Goal: Task Accomplishment & Management: Use online tool/utility

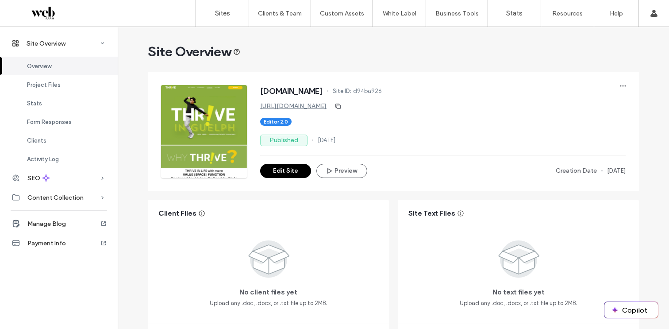
scroll to position [35, 0]
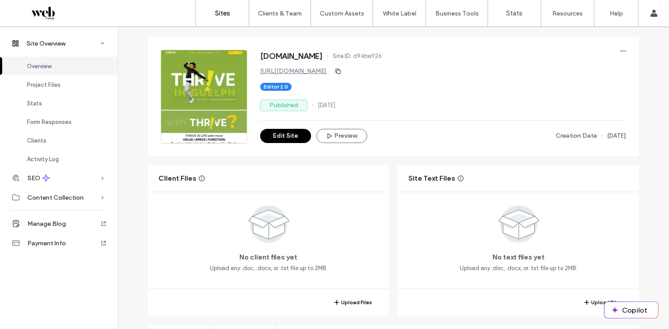
click at [213, 6] on link "Sites" at bounding box center [222, 13] width 53 height 27
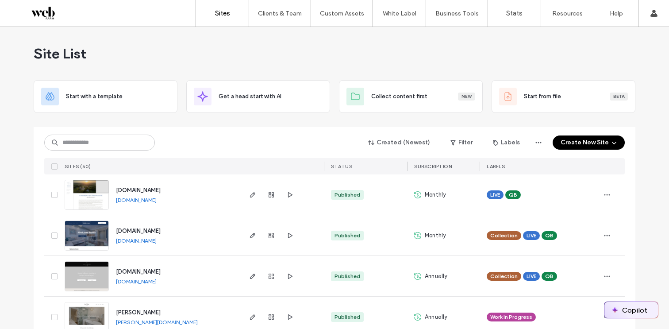
click at [636, 312] on button "Copilot" at bounding box center [632, 310] width 54 height 16
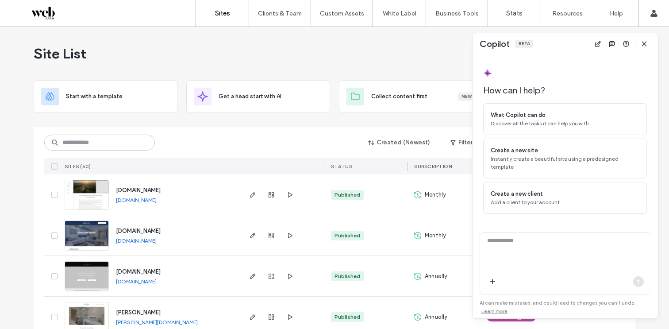
scroll to position [11, 0]
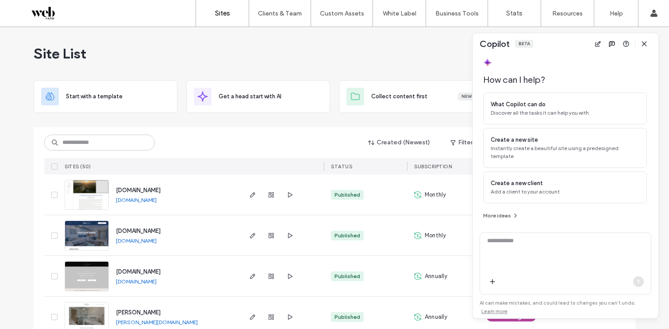
click at [644, 41] on icon "button" at bounding box center [644, 43] width 7 height 7
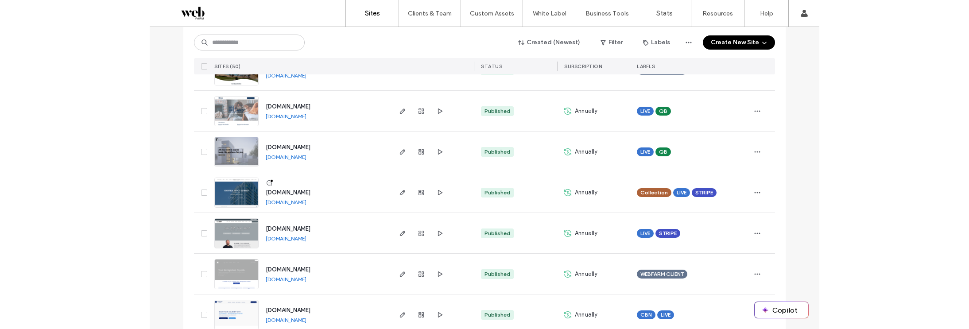
scroll to position [1876, 0]
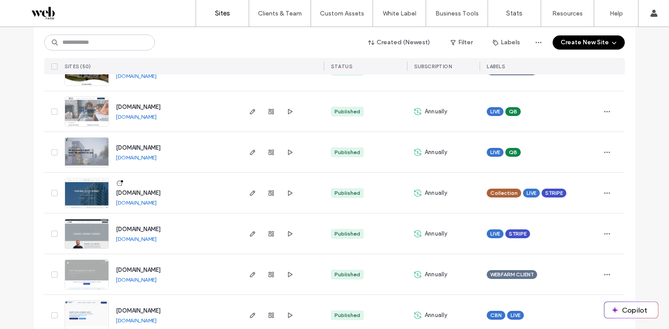
click at [157, 281] on link "www.onemilestonetocanada.ca" at bounding box center [136, 279] width 41 height 7
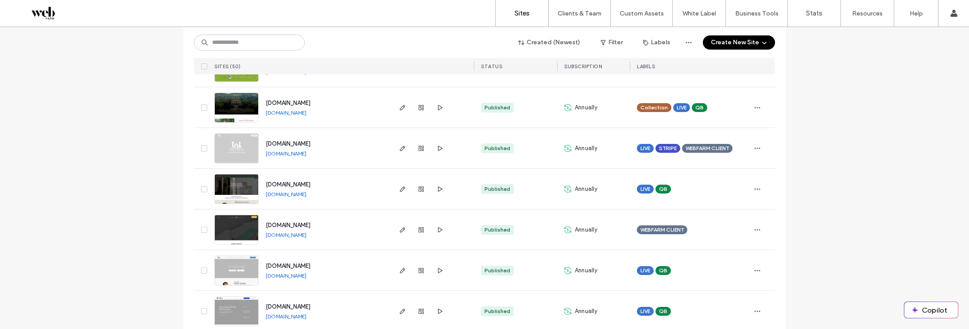
scroll to position [0, 0]
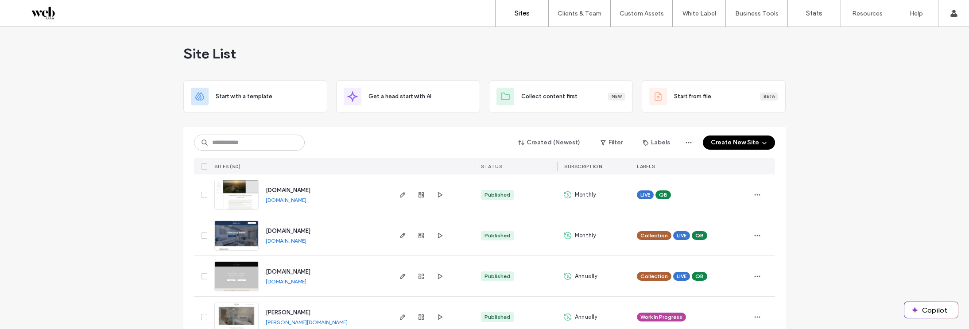
click at [518, 14] on label "Sites" at bounding box center [521, 13] width 15 height 8
click at [570, 52] on label "Client Billing" at bounding box center [571, 54] width 33 height 7
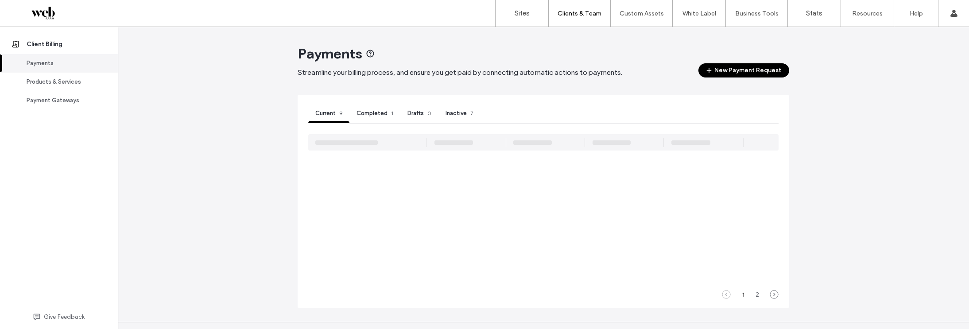
click at [375, 110] on span "Completed" at bounding box center [371, 113] width 31 height 7
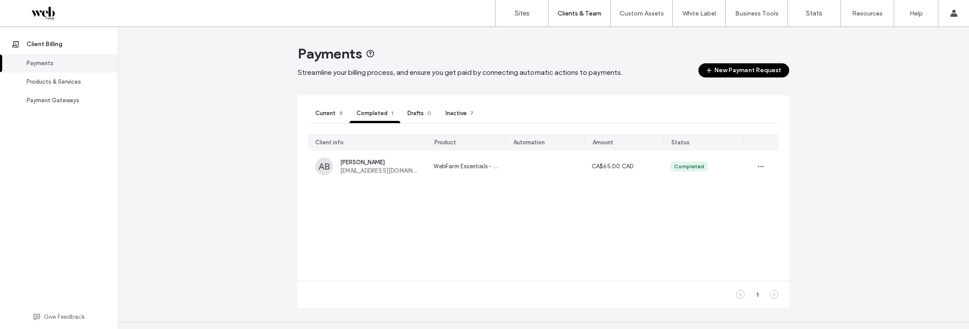
click at [315, 116] on span "Current" at bounding box center [325, 113] width 20 height 7
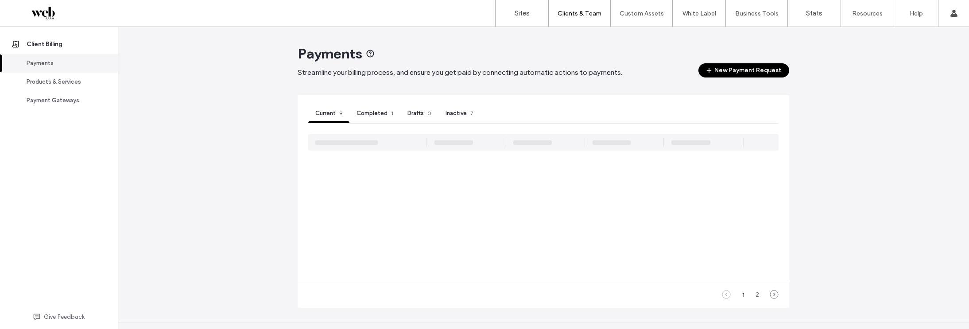
click at [359, 113] on span "Completed" at bounding box center [371, 113] width 31 height 7
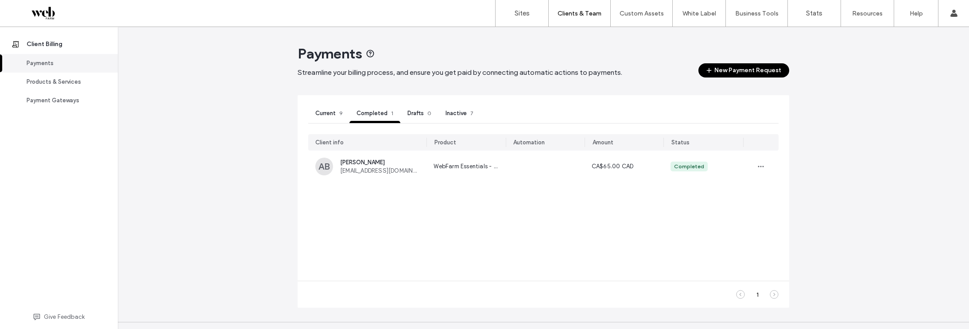
click at [339, 111] on span "9" at bounding box center [340, 113] width 3 height 7
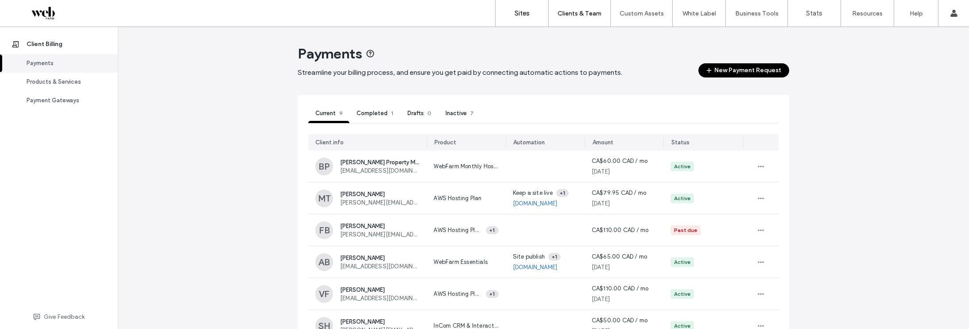
click at [520, 19] on link "Sites" at bounding box center [521, 13] width 53 height 27
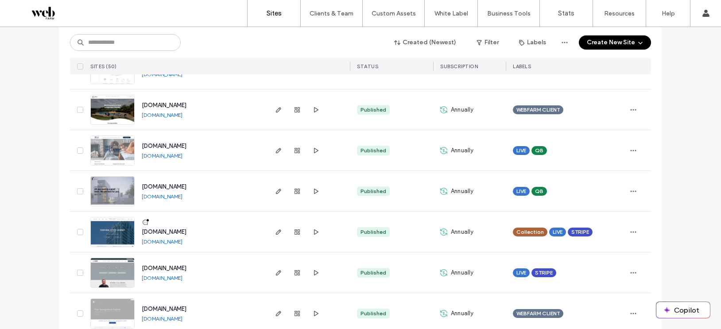
scroll to position [1893, 0]
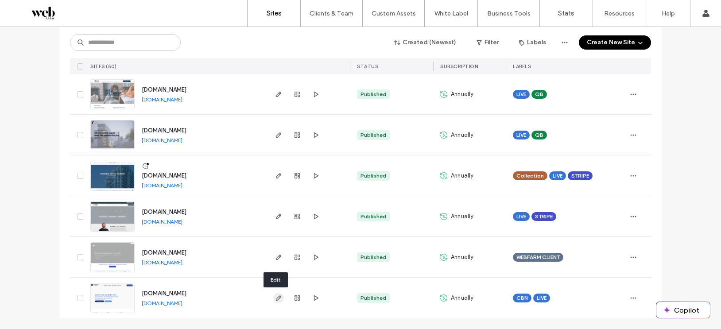
click at [277, 294] on icon "button" at bounding box center [278, 297] width 7 height 7
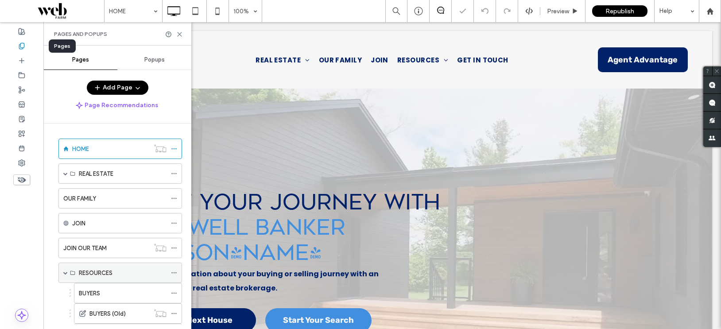
click at [64, 271] on span at bounding box center [65, 273] width 4 height 4
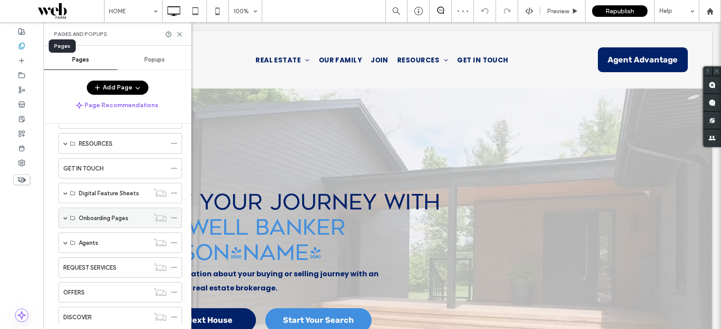
scroll to position [131, 0]
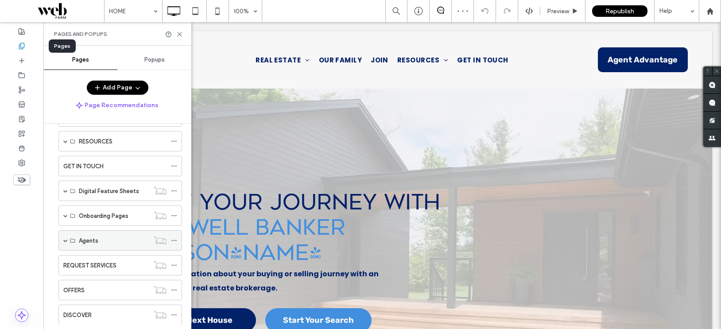
click at [66, 240] on span at bounding box center [65, 240] width 4 height 4
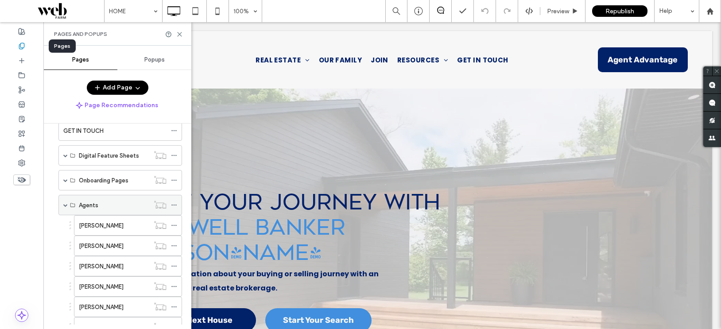
scroll to position [167, 0]
click at [65, 205] on span at bounding box center [65, 204] width 4 height 4
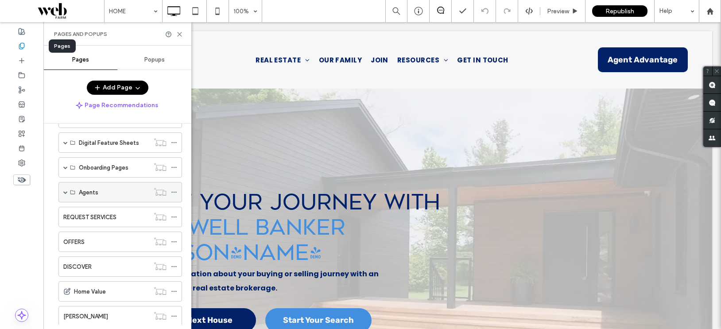
scroll to position [175, 0]
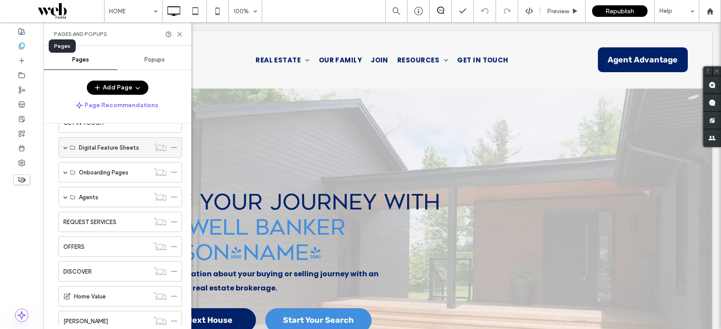
click at [66, 147] on span at bounding box center [65, 147] width 4 height 4
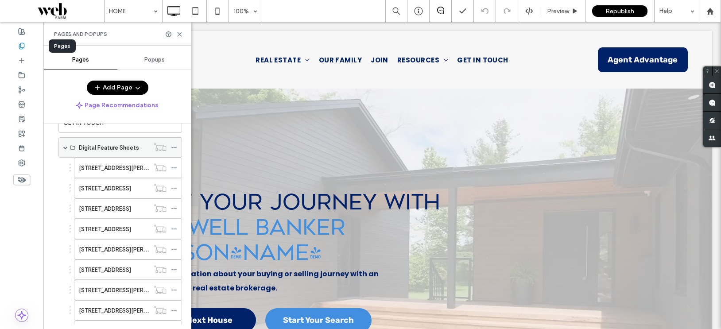
click at [66, 147] on span at bounding box center [65, 147] width 4 height 4
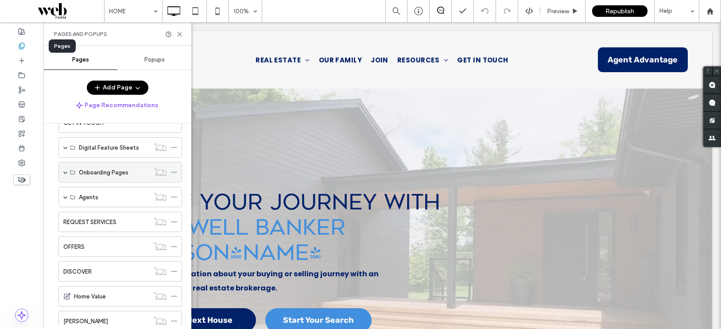
click at [67, 169] on span at bounding box center [65, 171] width 4 height 19
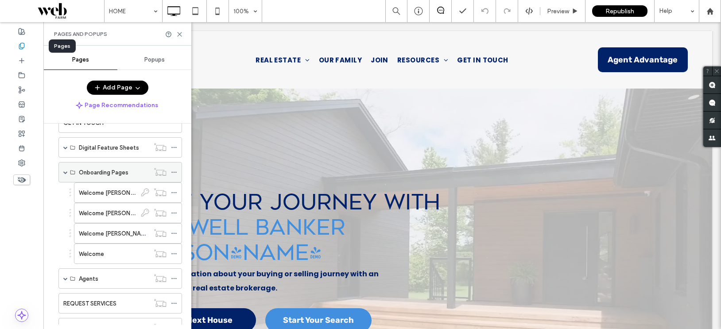
click at [67, 171] on span at bounding box center [65, 172] width 4 height 4
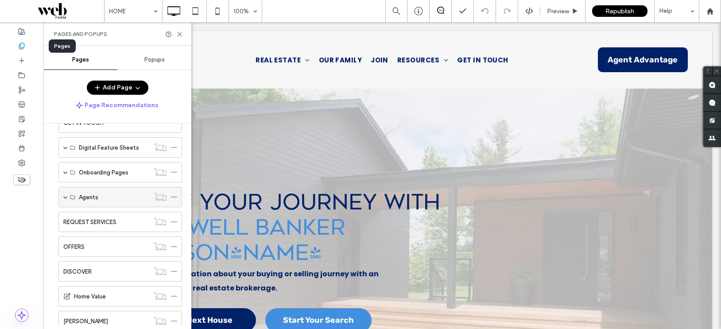
click at [65, 197] on span at bounding box center [65, 197] width 4 height 4
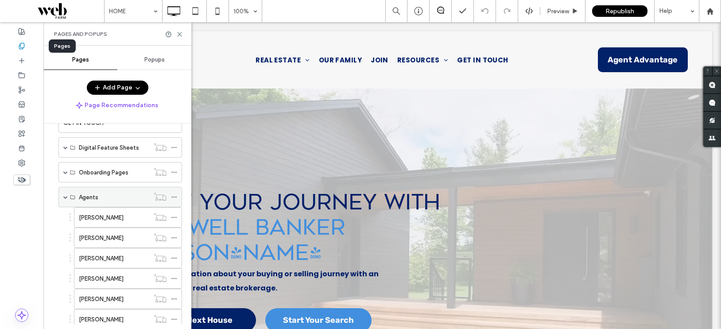
click at [65, 197] on span at bounding box center [65, 197] width 4 height 4
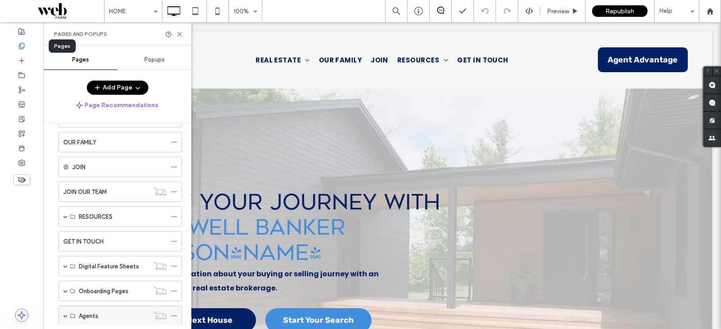
scroll to position [56, 0]
click at [67, 216] on span at bounding box center [65, 217] width 4 height 4
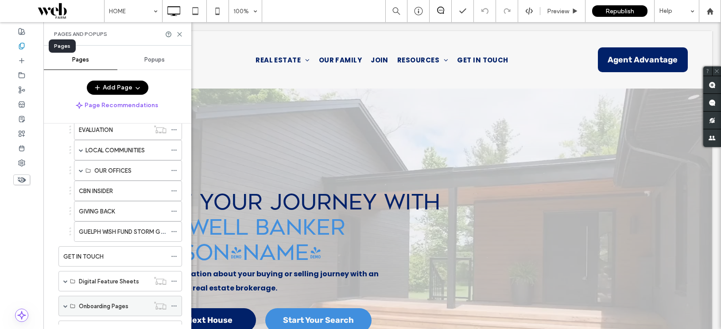
scroll to position [296, 0]
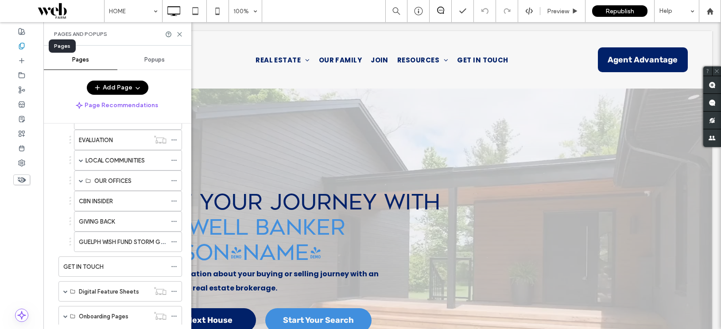
click at [98, 241] on label "GUELPH WISH FUND STORM GAME" at bounding box center [125, 241] width 93 height 15
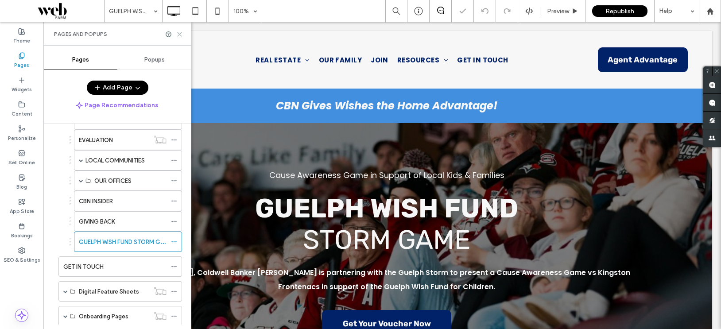
drag, startPoint x: 181, startPoint y: 35, endPoint x: 137, endPoint y: 14, distance: 48.1
click at [181, 35] on icon at bounding box center [179, 34] width 7 height 7
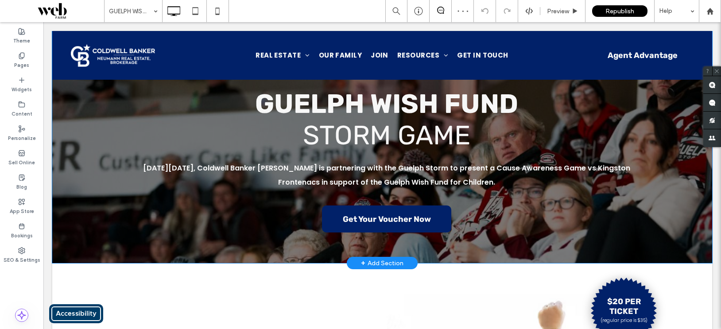
scroll to position [108, 0]
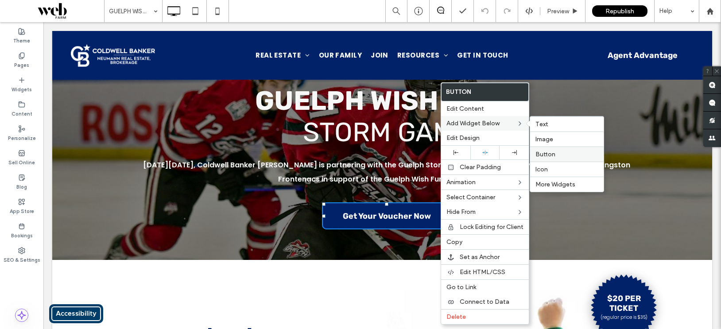
click at [553, 152] on span "Button" at bounding box center [545, 155] width 20 height 8
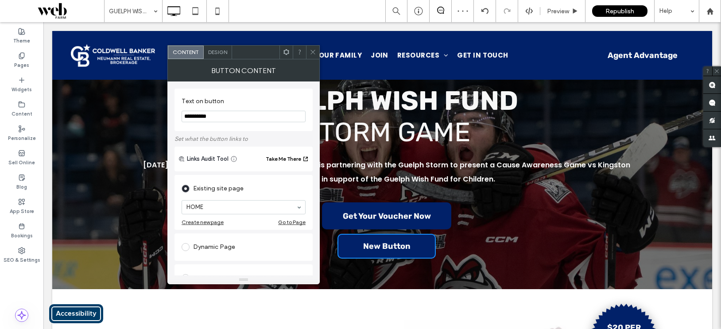
click at [314, 50] on icon at bounding box center [312, 52] width 7 height 7
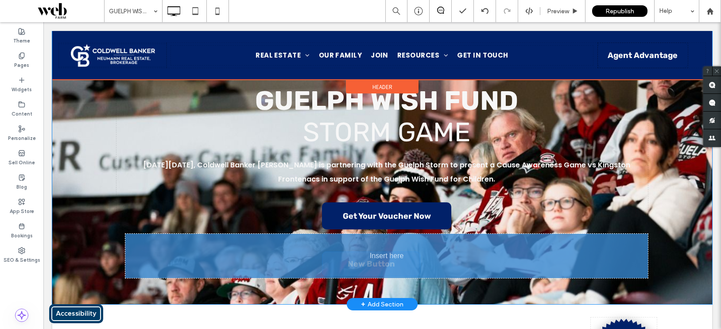
drag, startPoint x: 454, startPoint y: 224, endPoint x: 462, endPoint y: 263, distance: 40.7
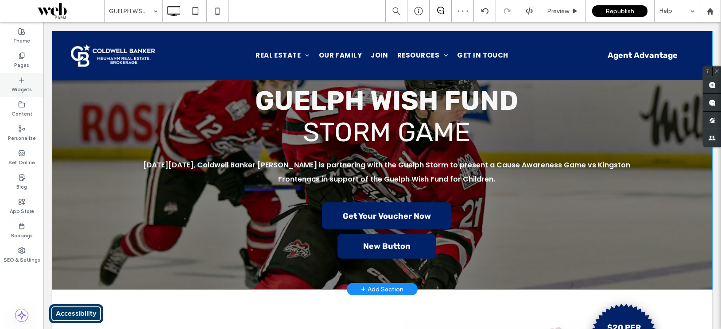
click at [19, 82] on icon at bounding box center [21, 80] width 7 height 7
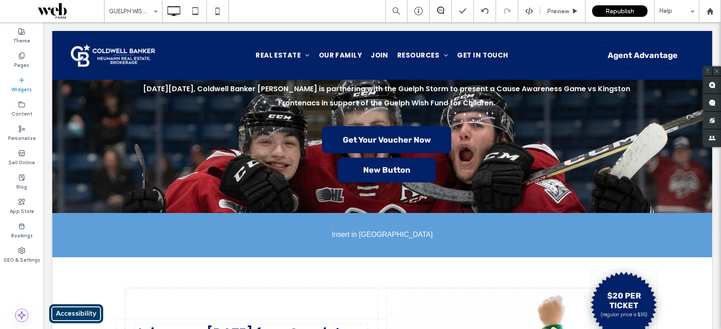
scroll to position [175, 0]
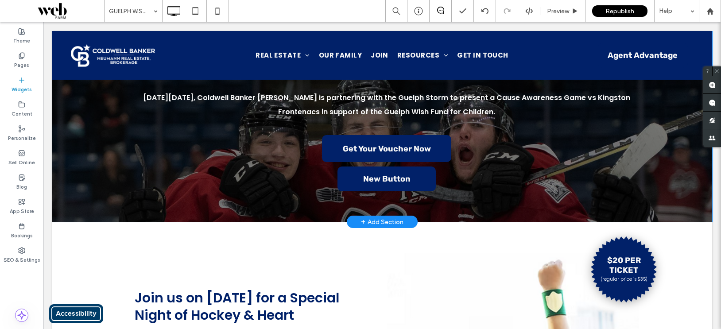
click at [23, 81] on icon at bounding box center [21, 80] width 7 height 7
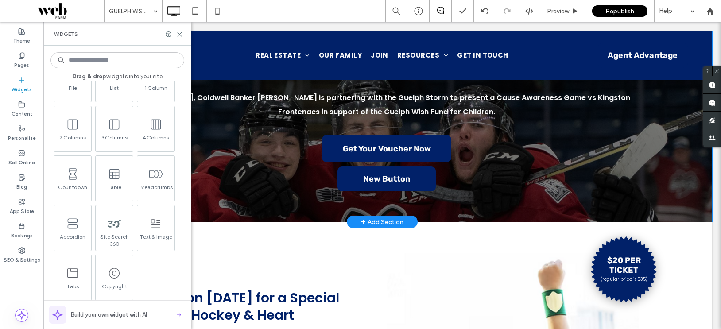
click at [23, 83] on icon at bounding box center [21, 80] width 7 height 7
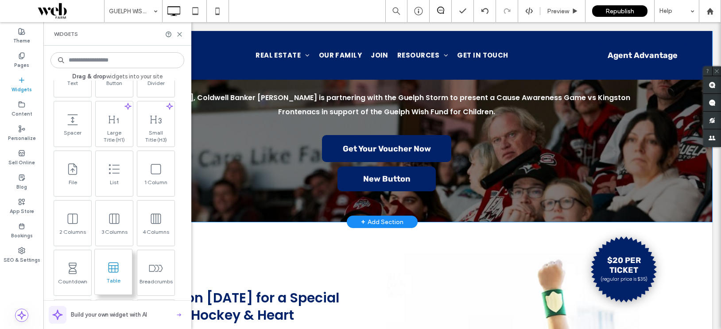
scroll to position [321, 0]
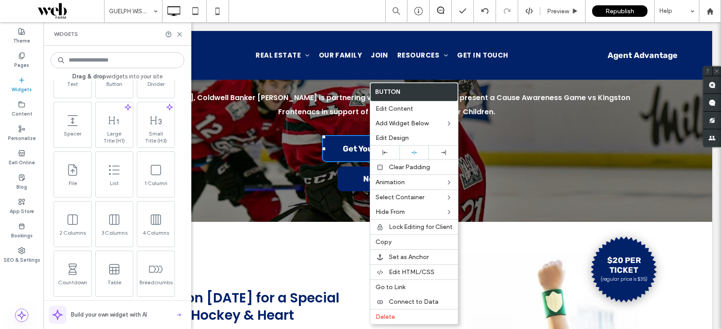
click at [279, 170] on div "Cause Awareness Game in Support of Local Kids & Families GUELPH WISH FUND storm…" at bounding box center [381, 84] width 531 height 221
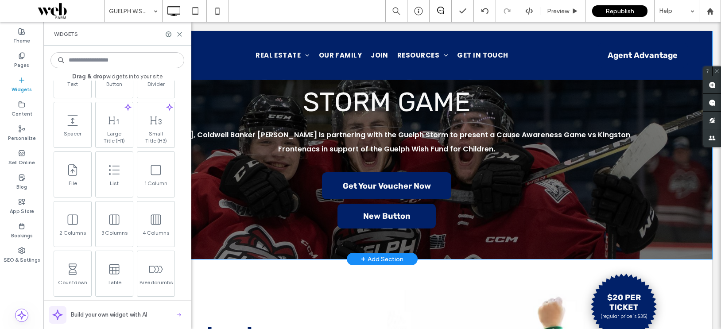
scroll to position [136, 0]
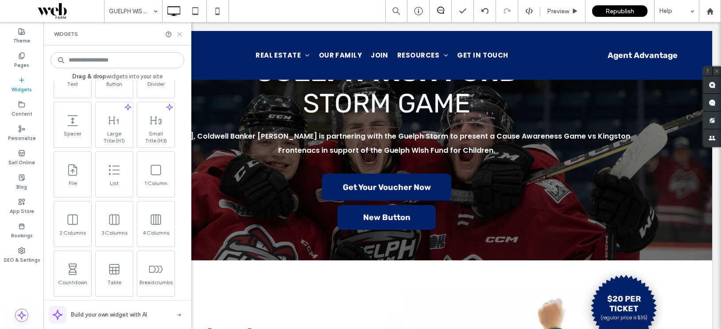
click at [180, 31] on icon at bounding box center [179, 34] width 7 height 7
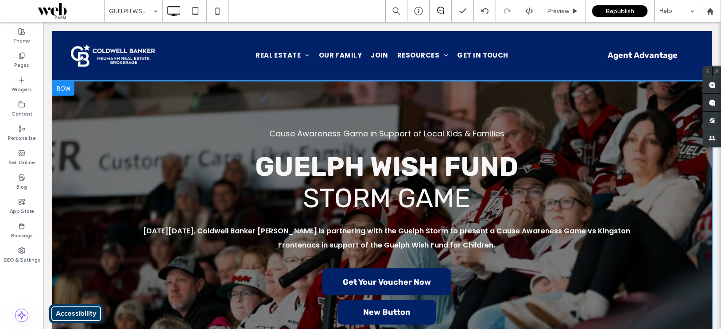
scroll to position [105, 0]
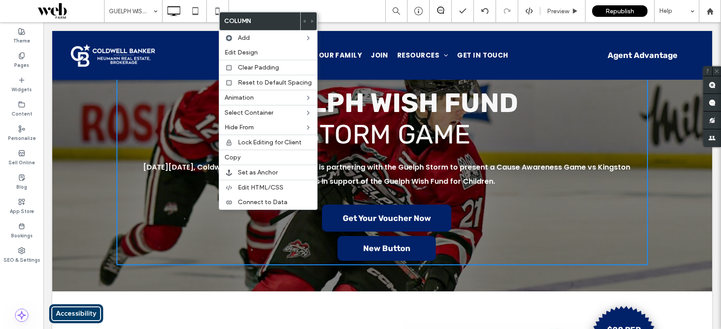
click at [514, 224] on div "Cause Awareness Game in Support of Local Kids & Families GUELPH WISH FUND storm…" at bounding box center [381, 154] width 531 height 221
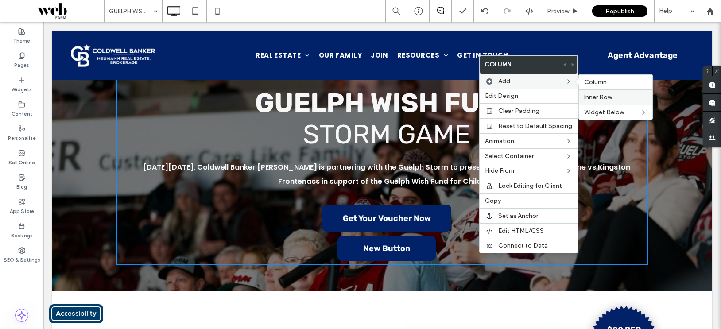
click at [603, 102] on div "Inner Row" at bounding box center [615, 96] width 73 height 15
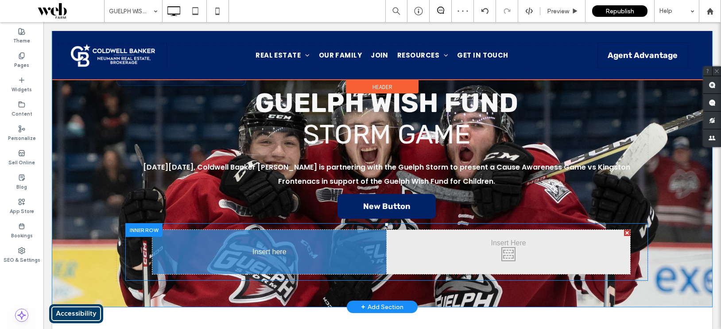
drag, startPoint x: 393, startPoint y: 214, endPoint x: 332, endPoint y: 250, distance: 70.8
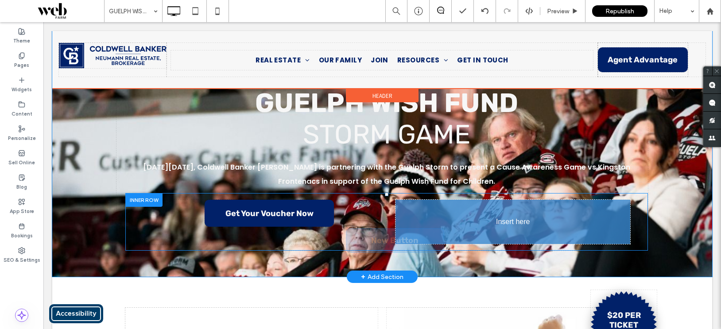
drag, startPoint x: 403, startPoint y: 206, endPoint x: 483, endPoint y: 237, distance: 85.9
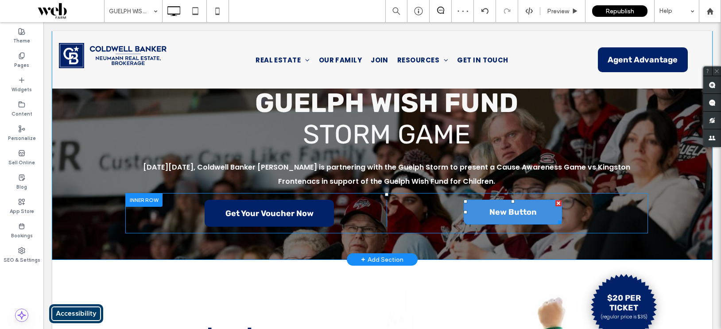
click at [512, 214] on span "New Button" at bounding box center [512, 212] width 47 height 10
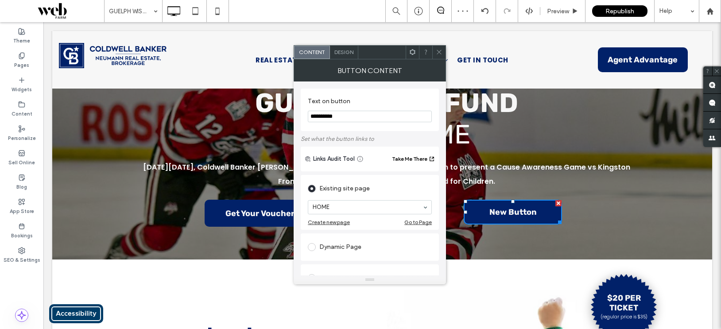
click at [352, 120] on input "**********" at bounding box center [370, 117] width 124 height 12
type input "**********"
click at [437, 50] on icon at bounding box center [439, 52] width 7 height 7
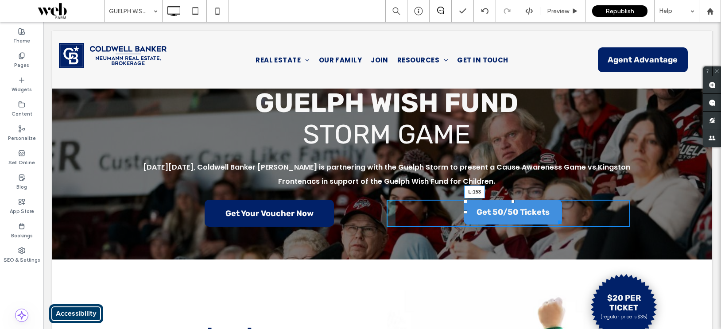
drag, startPoint x: 462, startPoint y: 213, endPoint x: 465, endPoint y: 217, distance: 5.3
click at [465, 217] on div "Click To Paste Click To Paste Get 50/50 Tickets L:153" at bounding box center [509, 213] width 244 height 27
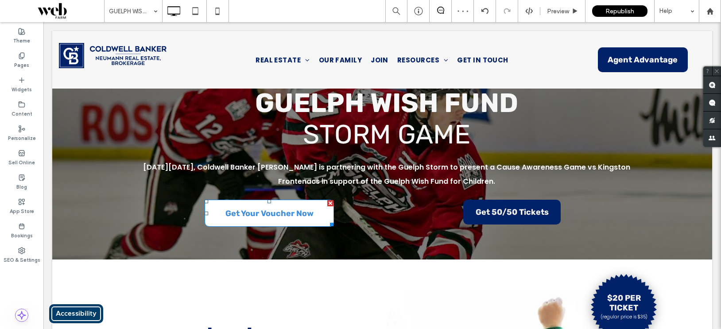
click at [319, 214] on link "Get Your Voucher Now" at bounding box center [269, 213] width 129 height 27
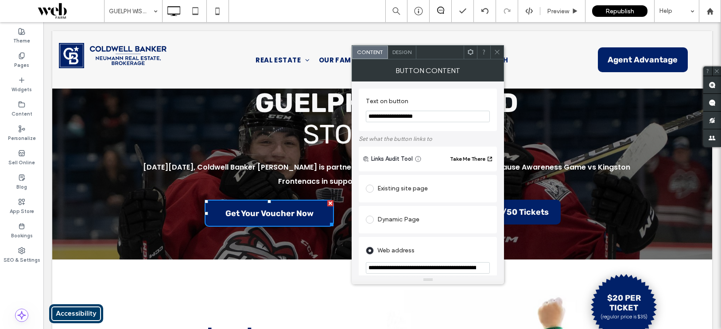
click at [411, 57] on div "Design" at bounding box center [402, 52] width 28 height 13
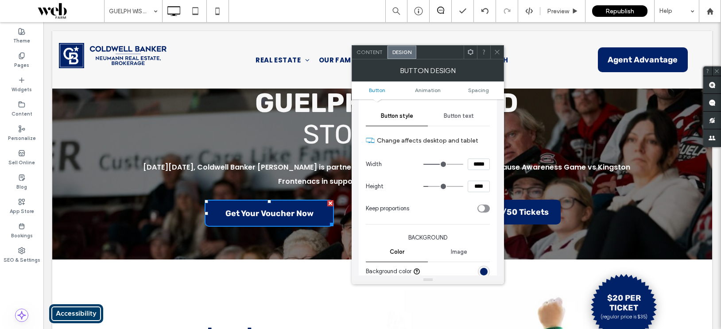
scroll to position [87, 0]
click at [482, 208] on icon "toggle" at bounding box center [482, 207] width 4 height 3
click at [495, 53] on icon at bounding box center [497, 52] width 7 height 7
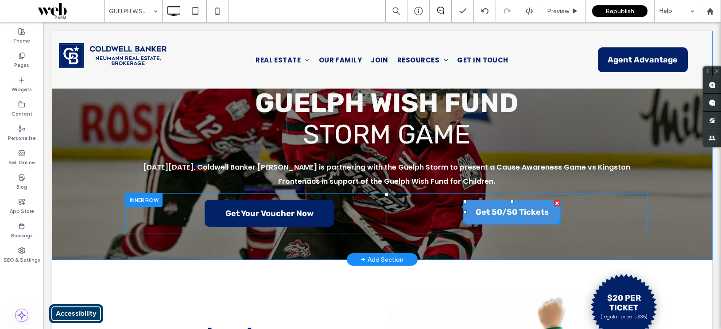
click at [511, 218] on link "Get 50/50 Tickets" at bounding box center [511, 212] width 97 height 25
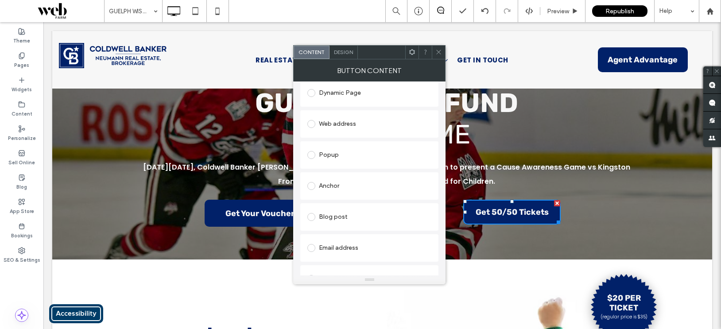
scroll to position [155, 0]
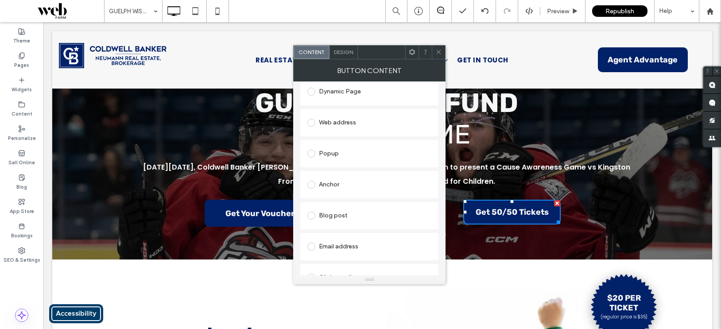
click at [341, 55] on span "Design" at bounding box center [343, 52] width 19 height 7
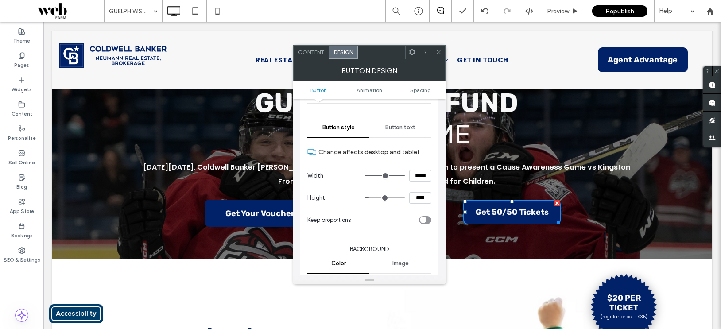
scroll to position [75, 0]
click at [428, 217] on div "toggle" at bounding box center [425, 219] width 12 height 8
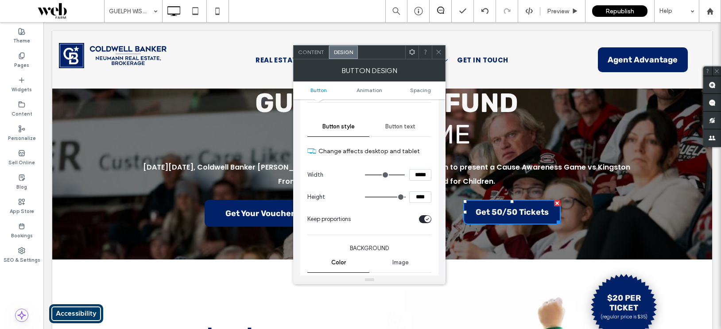
click at [425, 218] on icon "toggle" at bounding box center [427, 219] width 4 height 3
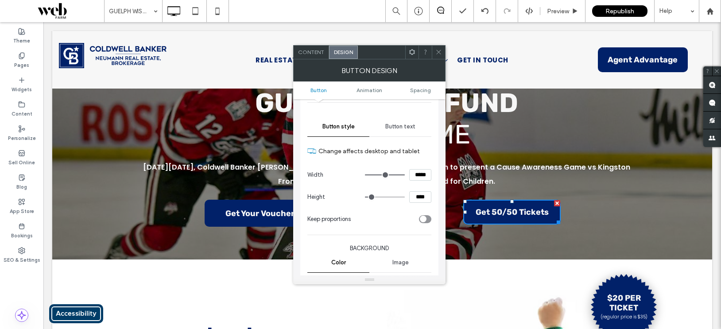
click at [425, 220] on div "toggle" at bounding box center [423, 219] width 7 height 7
click at [439, 51] on icon at bounding box center [438, 52] width 7 height 7
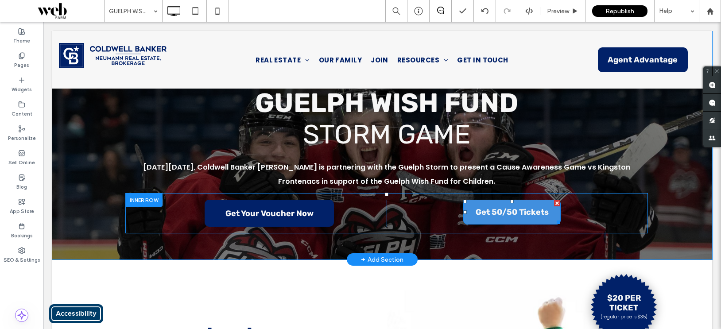
click at [502, 214] on span "Get 50/50 Tickets" at bounding box center [512, 212] width 73 height 10
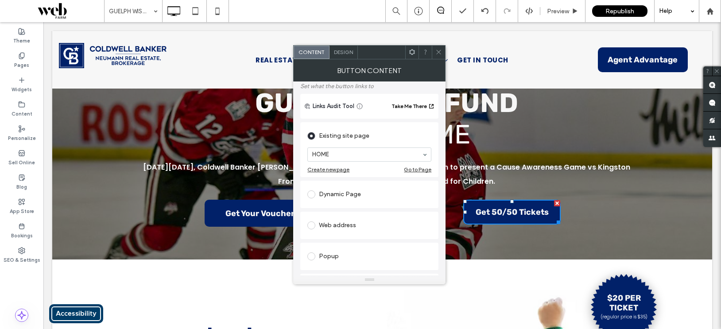
scroll to position [60, 0]
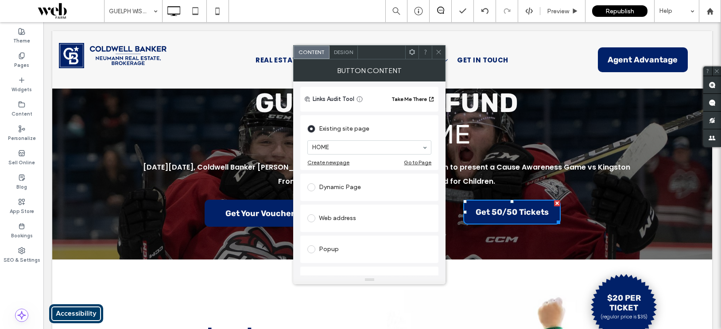
click at [352, 220] on div "Web address" at bounding box center [369, 218] width 124 height 14
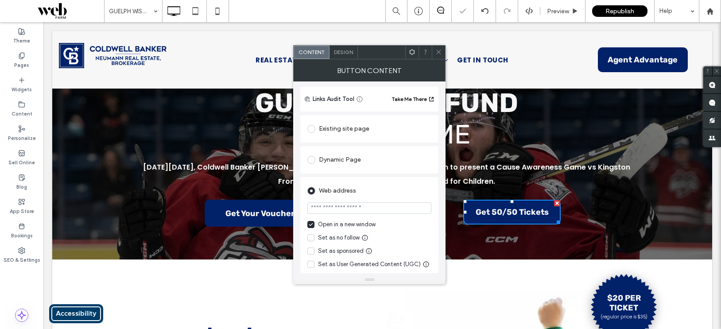
click at [373, 208] on input "url" at bounding box center [369, 208] width 124 height 12
paste input "**********"
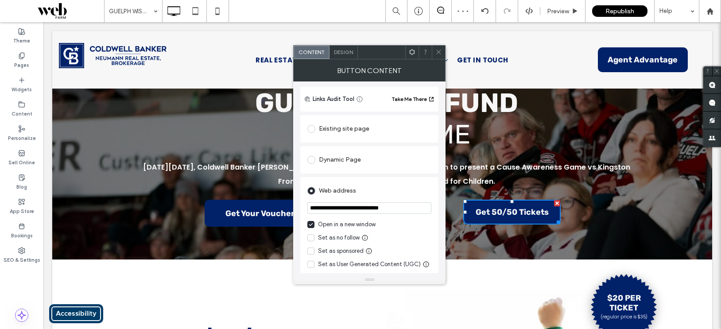
type input "**********"
click at [438, 54] on icon at bounding box center [438, 52] width 7 height 7
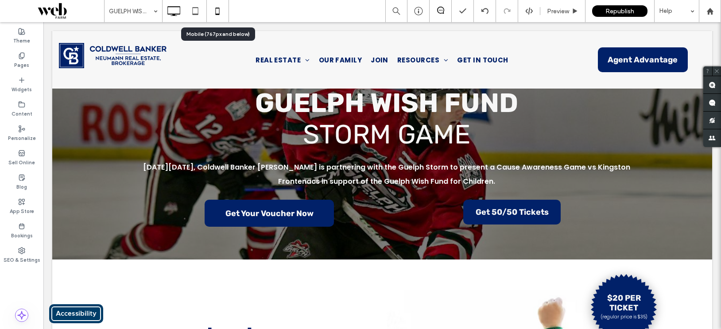
click at [221, 9] on icon at bounding box center [218, 11] width 18 height 18
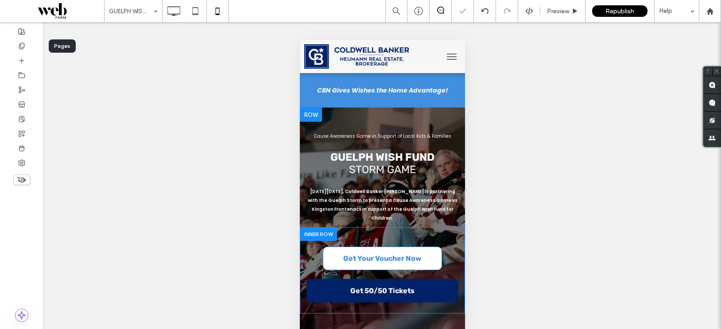
scroll to position [0, 0]
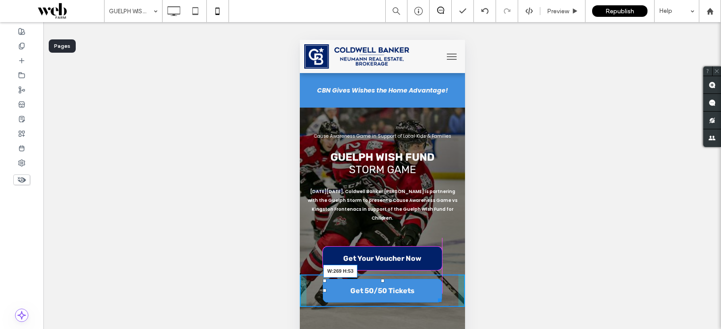
drag, startPoint x: 454, startPoint y: 291, endPoint x: 440, endPoint y: 291, distance: 14.2
click at [440, 295] on div at bounding box center [437, 298] width 7 height 7
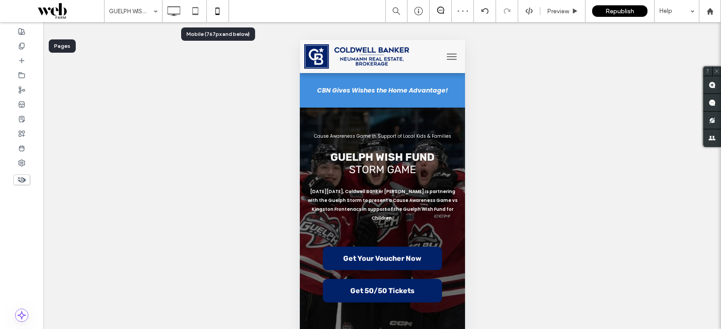
click at [217, 11] on icon at bounding box center [218, 11] width 18 height 18
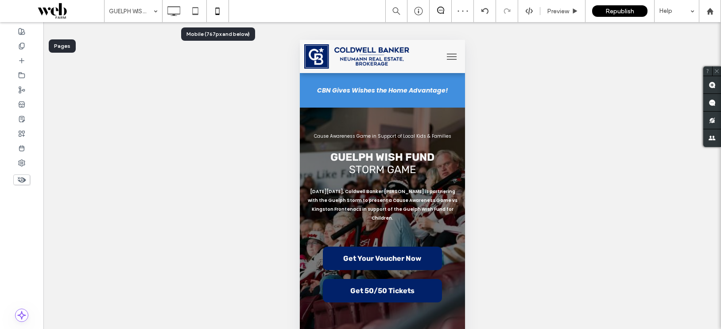
click at [208, 13] on div at bounding box center [218, 11] width 22 height 18
click at [189, 17] on icon at bounding box center [195, 11] width 18 height 18
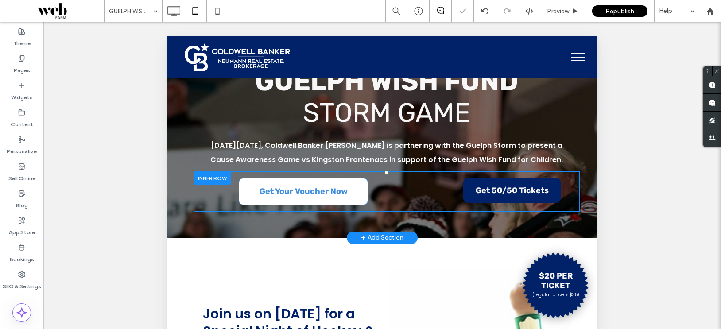
scroll to position [116, 0]
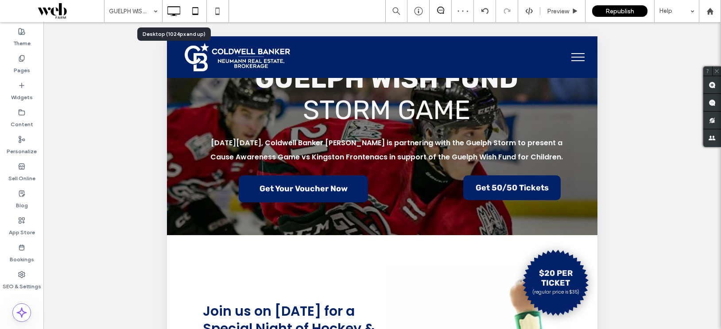
click at [181, 8] on icon at bounding box center [174, 11] width 18 height 18
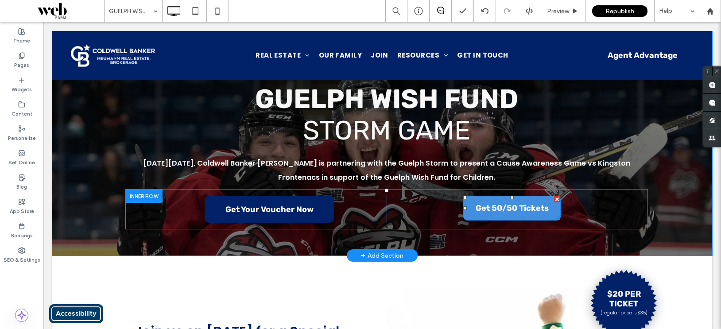
scroll to position [116, 0]
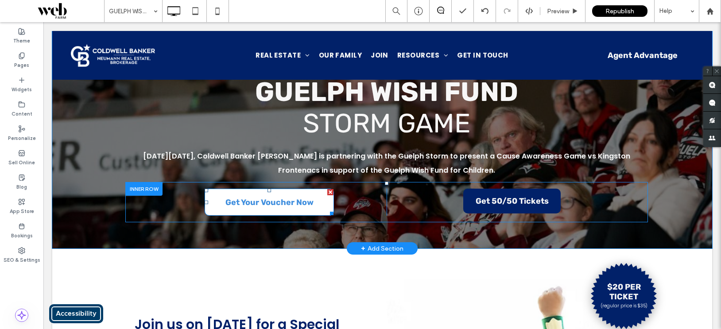
click at [289, 211] on span "Get Your Voucher Now" at bounding box center [269, 202] width 88 height 24
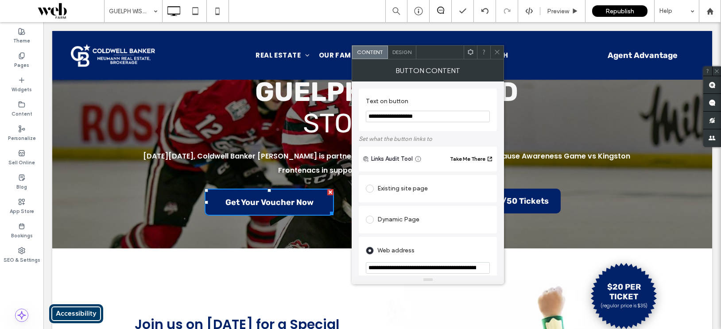
click at [406, 50] on span "Design" at bounding box center [401, 52] width 19 height 7
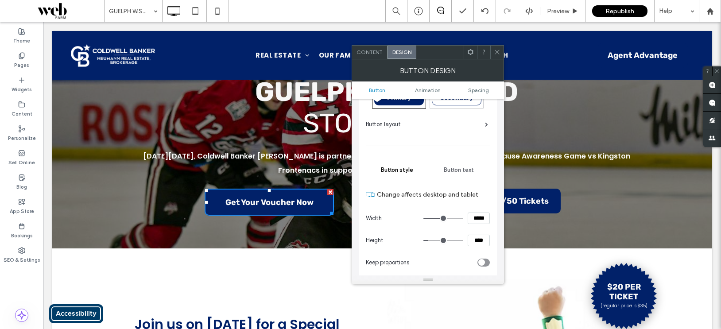
scroll to position [39, 0]
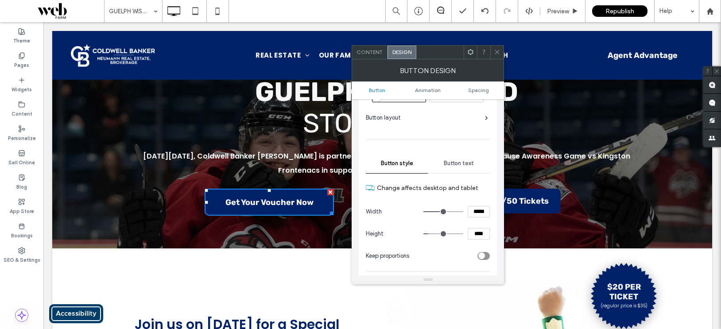
click at [495, 53] on icon at bounding box center [497, 52] width 7 height 7
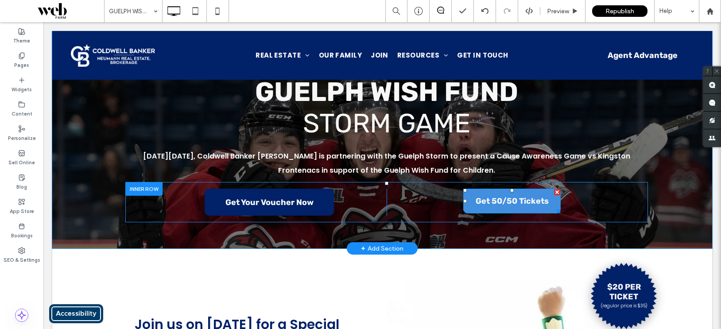
click at [532, 208] on link "Get 50/50 Tickets" at bounding box center [511, 201] width 97 height 25
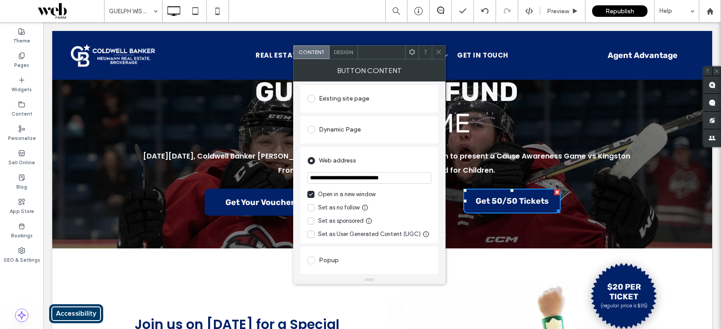
scroll to position [96, 0]
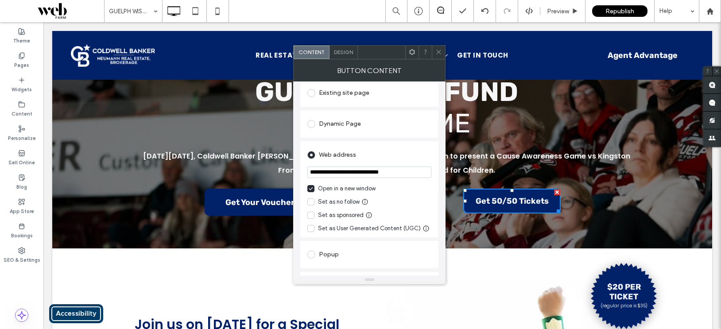
click at [348, 48] on div "Design" at bounding box center [343, 52] width 28 height 13
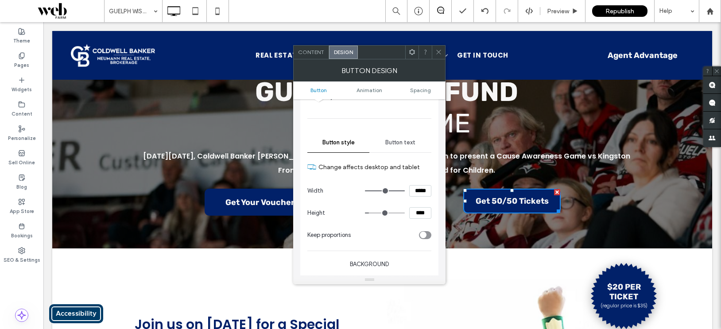
click at [414, 188] on input "*****" at bounding box center [420, 191] width 22 height 12
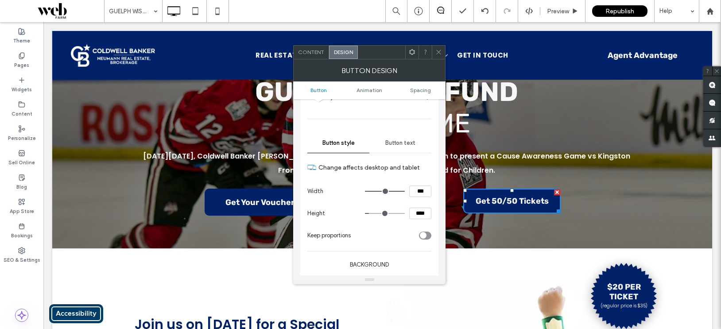
type input "***"
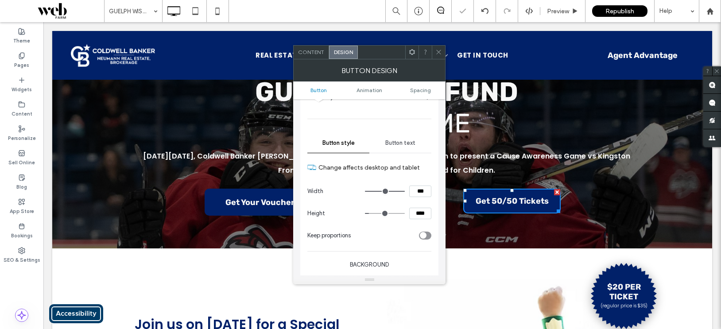
click at [437, 49] on icon at bounding box center [438, 52] width 7 height 7
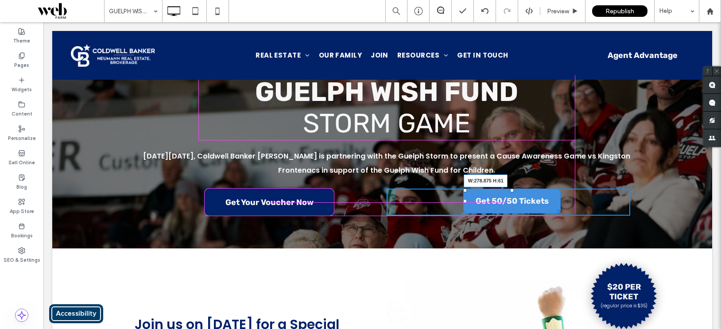
drag, startPoint x: 558, startPoint y: 208, endPoint x: 571, endPoint y: 209, distance: 13.3
click at [560, 209] on div at bounding box center [556, 209] width 7 height 7
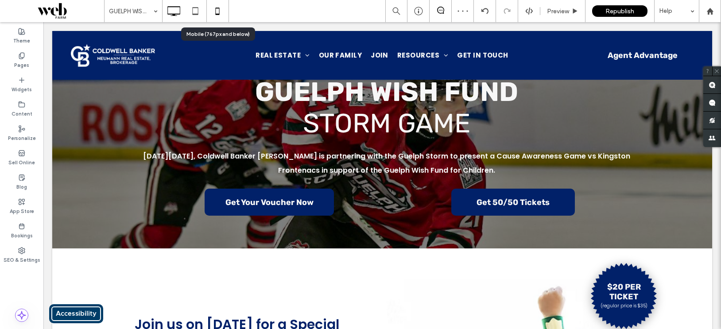
click at [221, 11] on icon at bounding box center [218, 11] width 18 height 18
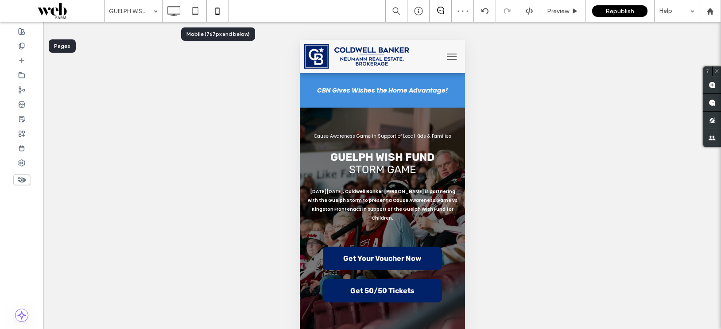
scroll to position [0, 0]
click at [193, 10] on icon at bounding box center [195, 11] width 18 height 18
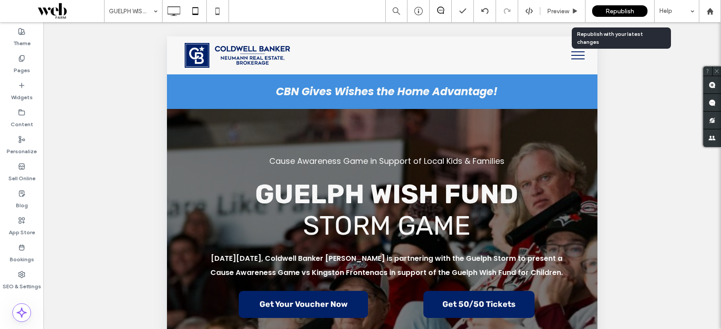
click at [630, 8] on span "Republish" at bounding box center [619, 12] width 29 height 8
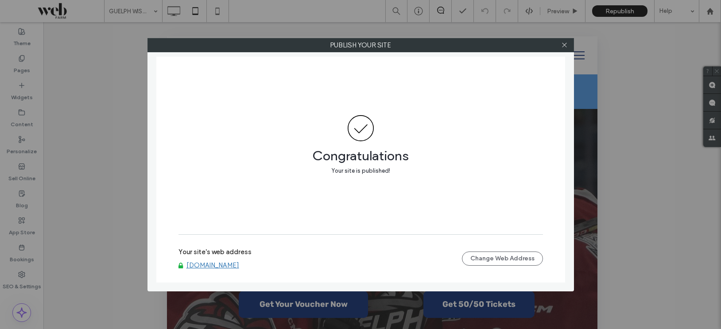
click at [217, 266] on link "[DOMAIN_NAME]" at bounding box center [212, 265] width 53 height 8
